Goal: Answer question/provide support

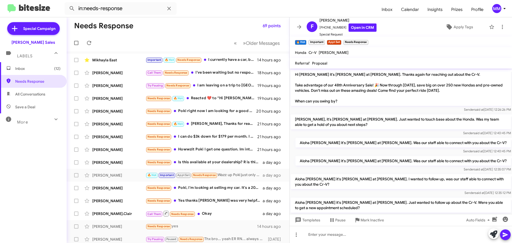
scroll to position [356, 0]
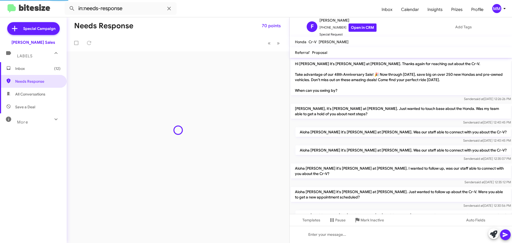
scroll to position [356, 0]
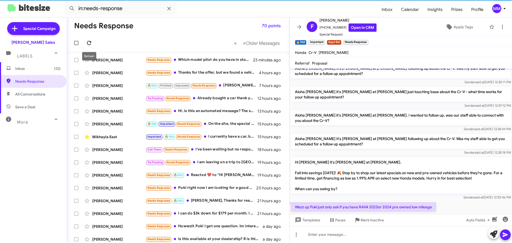
click at [87, 41] on icon at bounding box center [89, 43] width 6 height 6
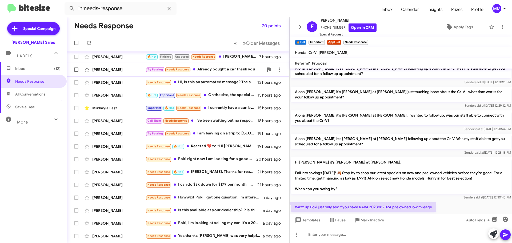
scroll to position [0, 0]
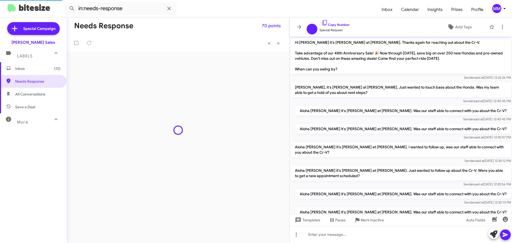
scroll to position [335, 0]
